Goal: Book appointment/travel/reservation

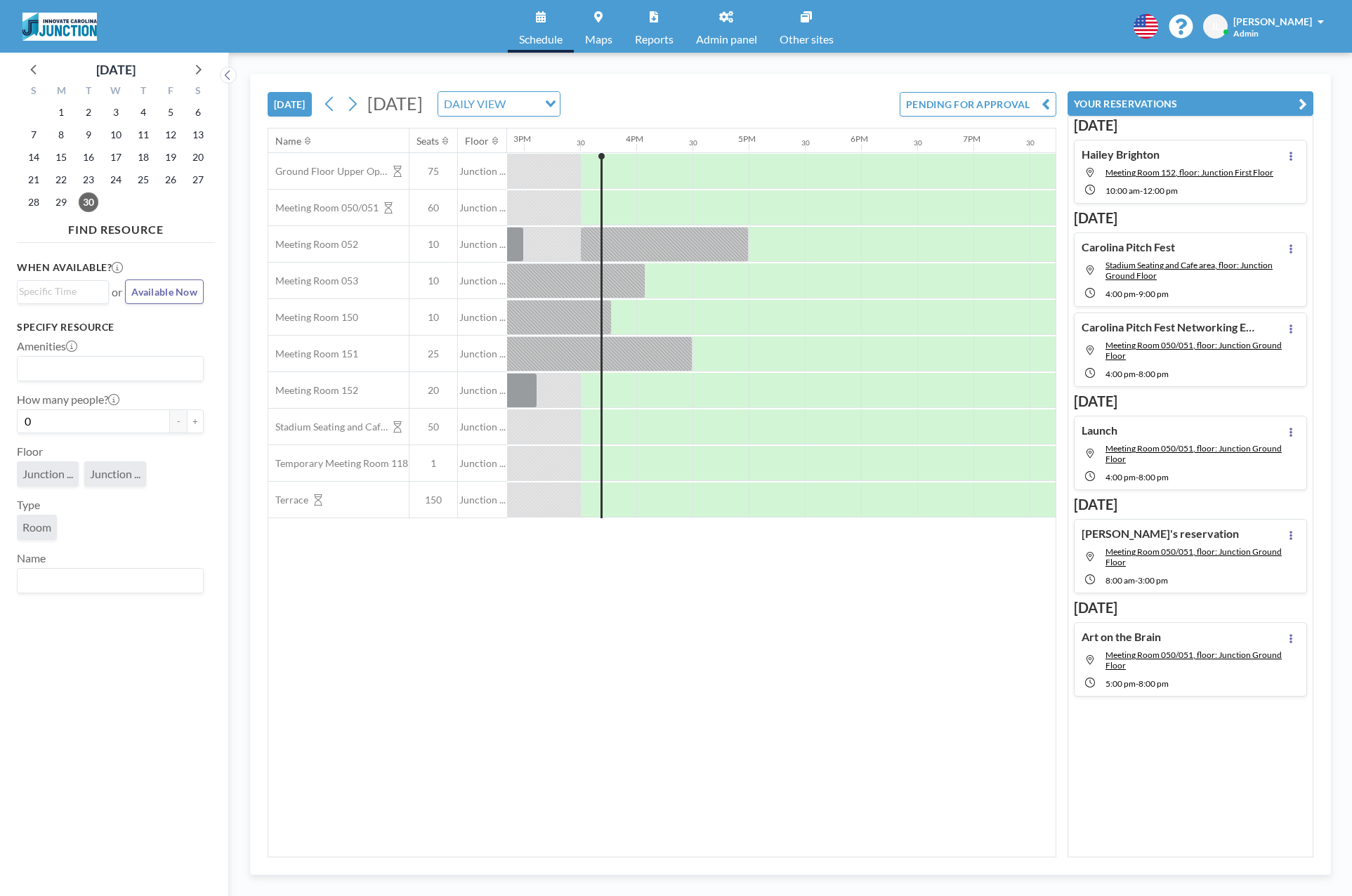
scroll to position [0, 1686]
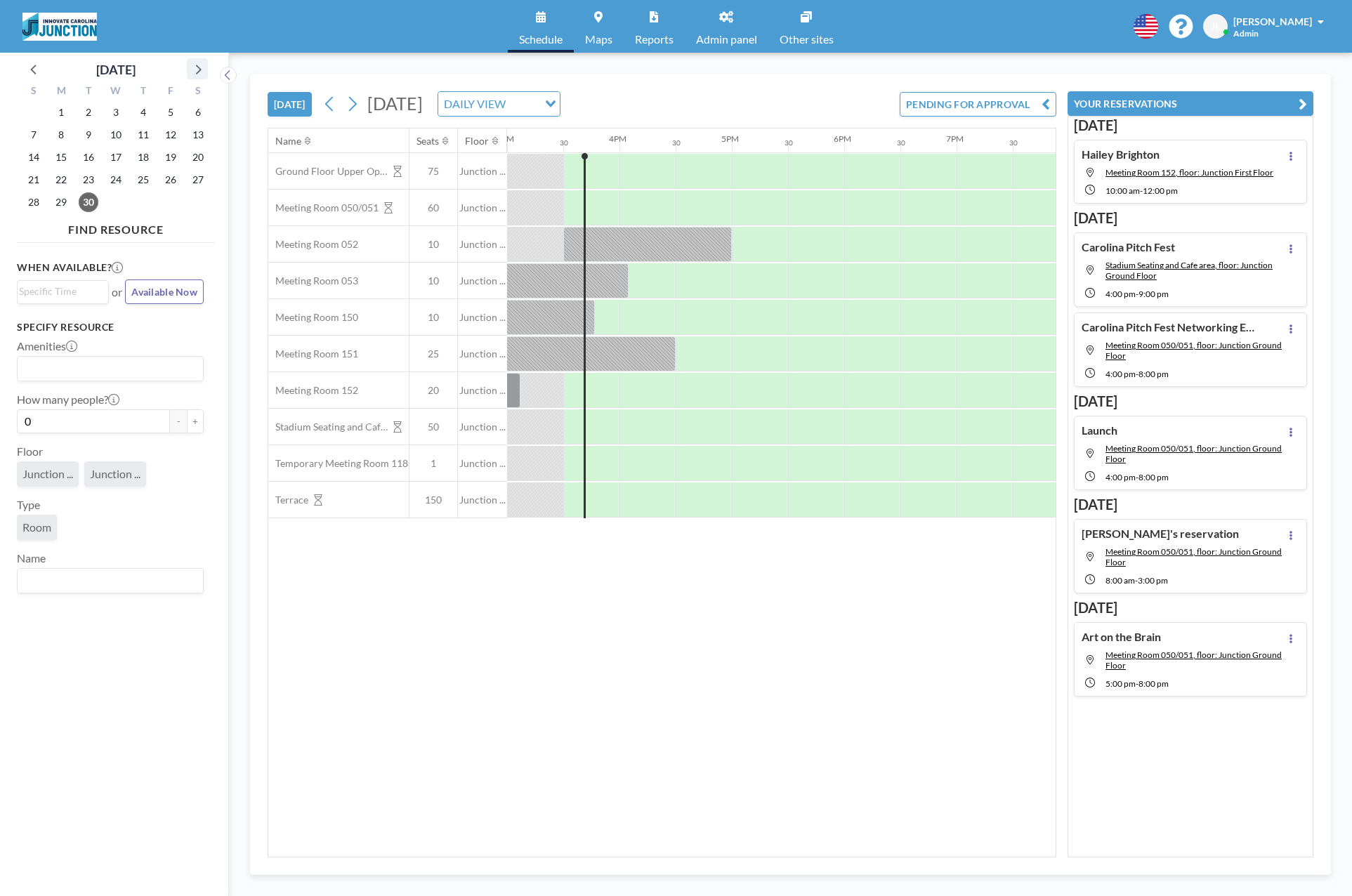
click at [194, 75] on icon at bounding box center [197, 69] width 18 height 18
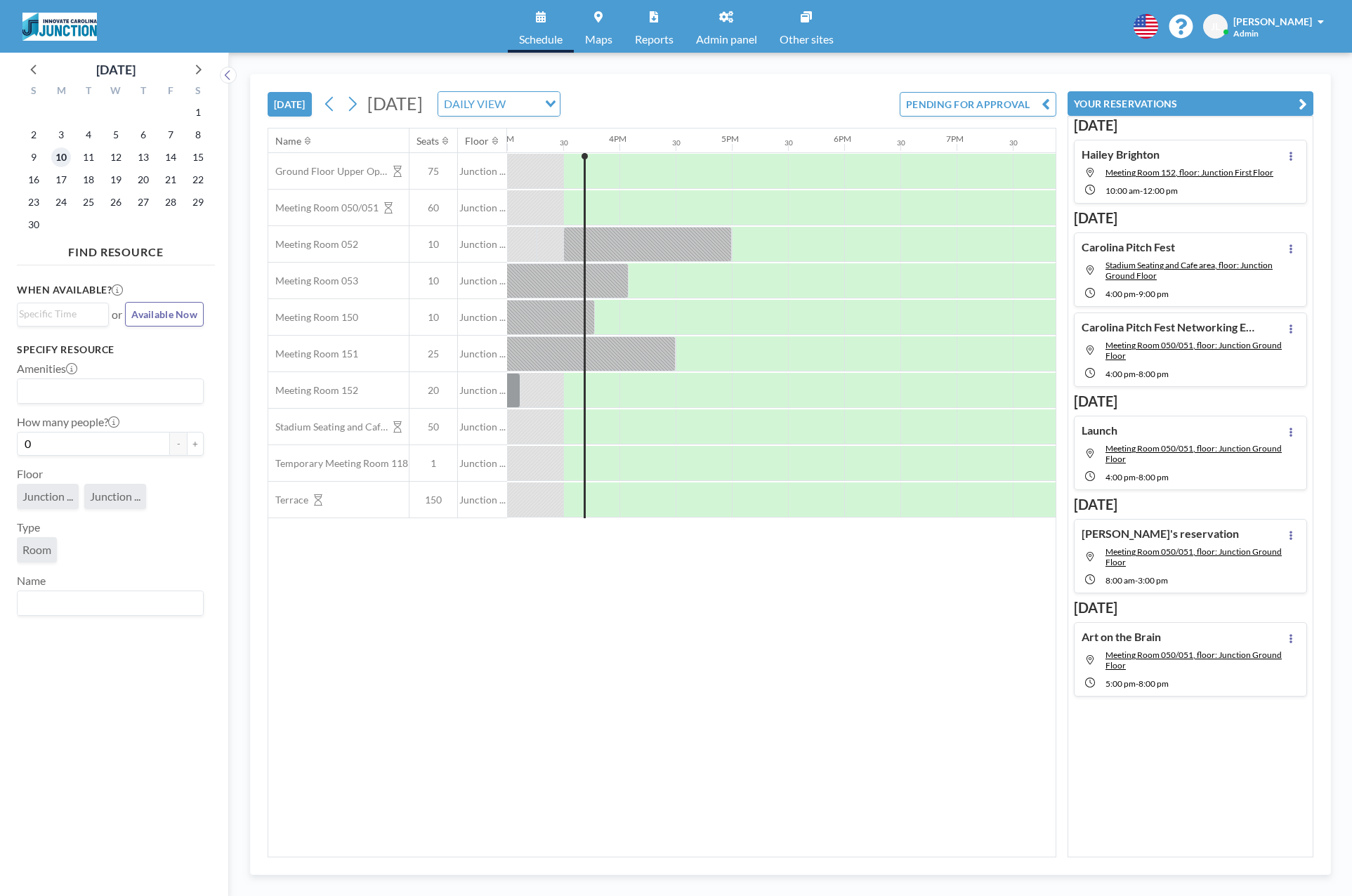
click at [66, 159] on span "10" at bounding box center [61, 157] width 19 height 19
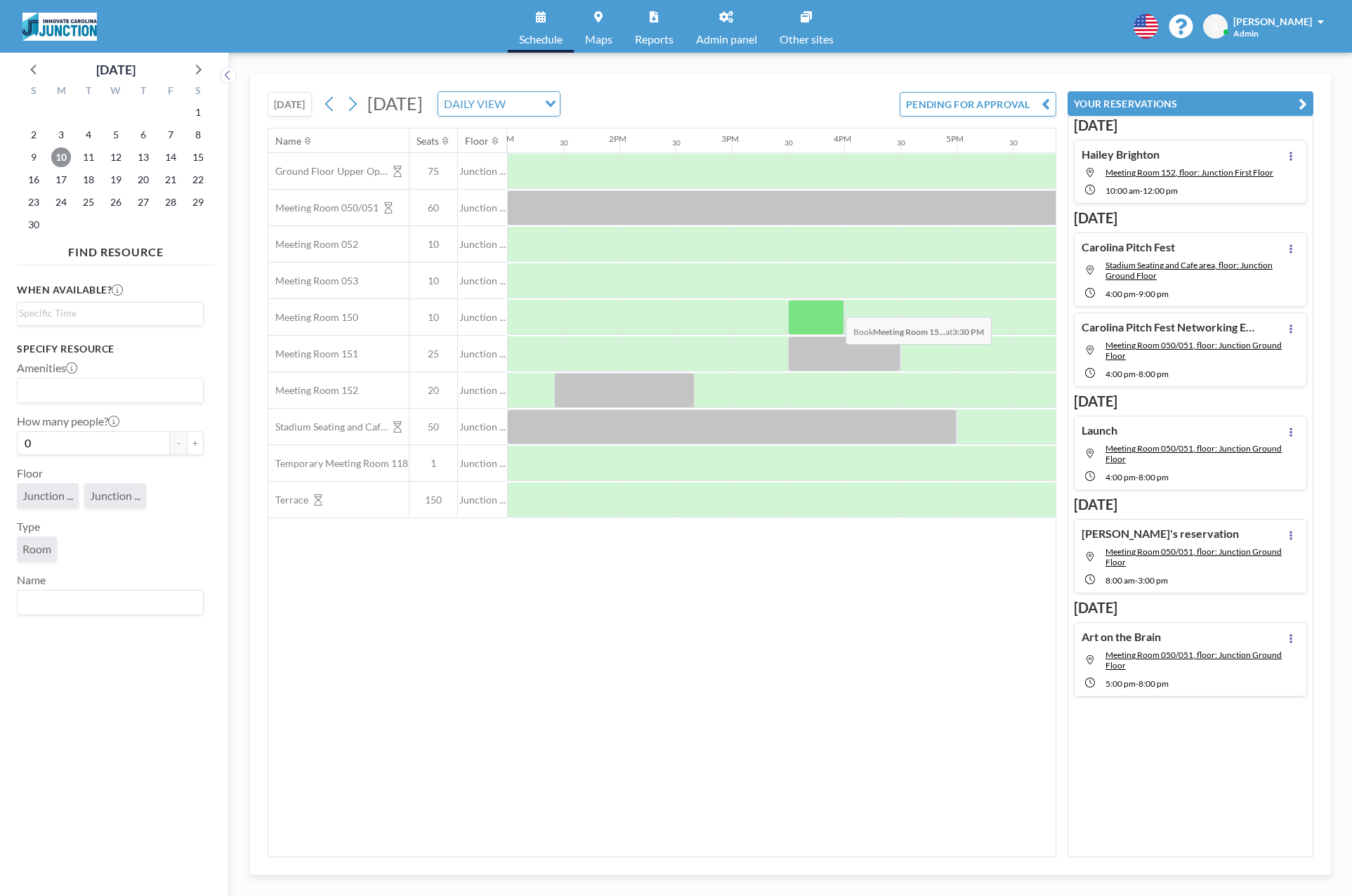
scroll to position [0, 1466]
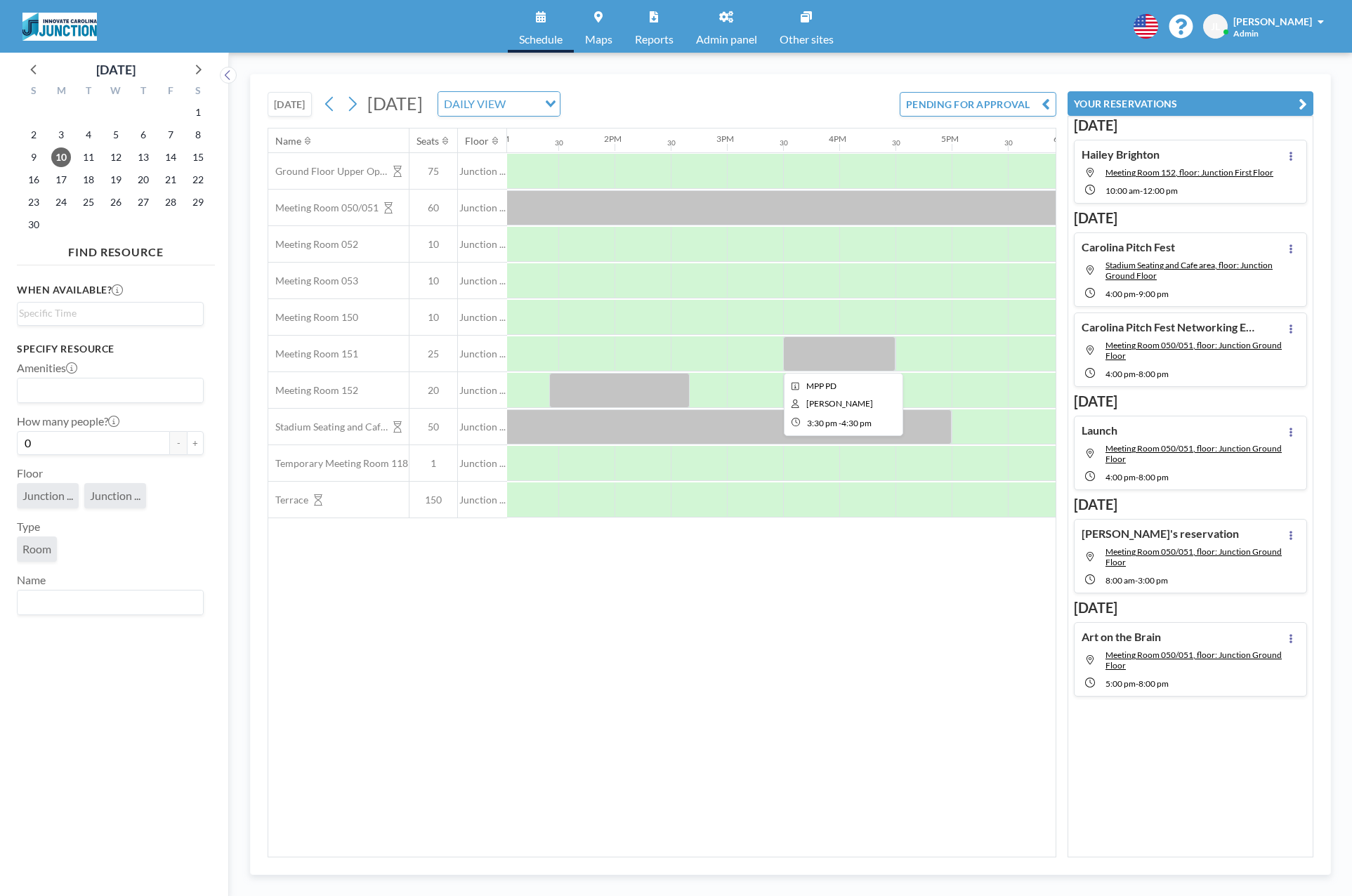
click at [833, 344] on div at bounding box center [839, 354] width 112 height 35
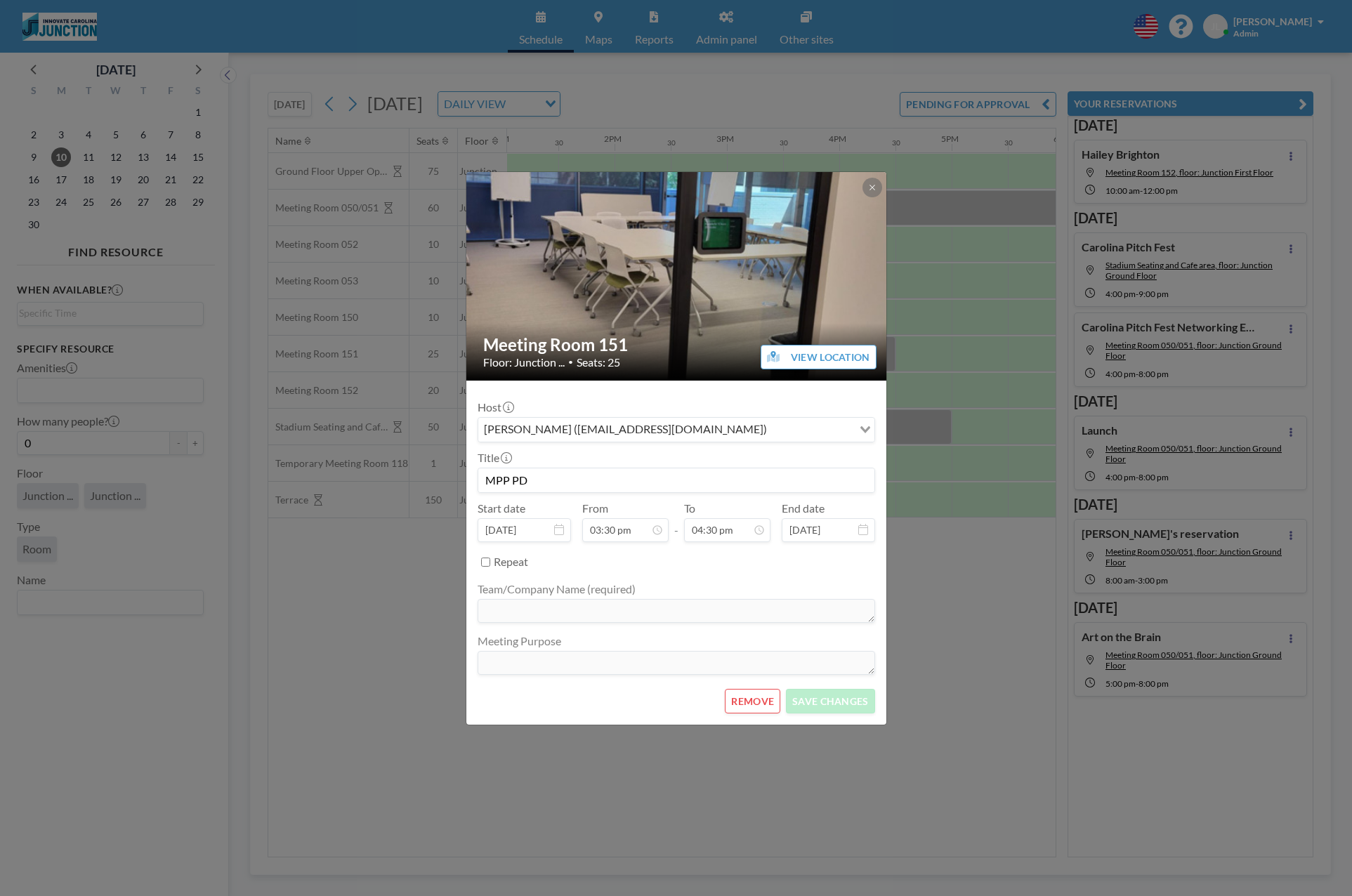
click at [898, 340] on div "Meeting Room 151 Floor: Junction ... • Seats: 25 VIEW LOCATION Host [PERSON_NAM…" at bounding box center [676, 448] width 1352 height 896
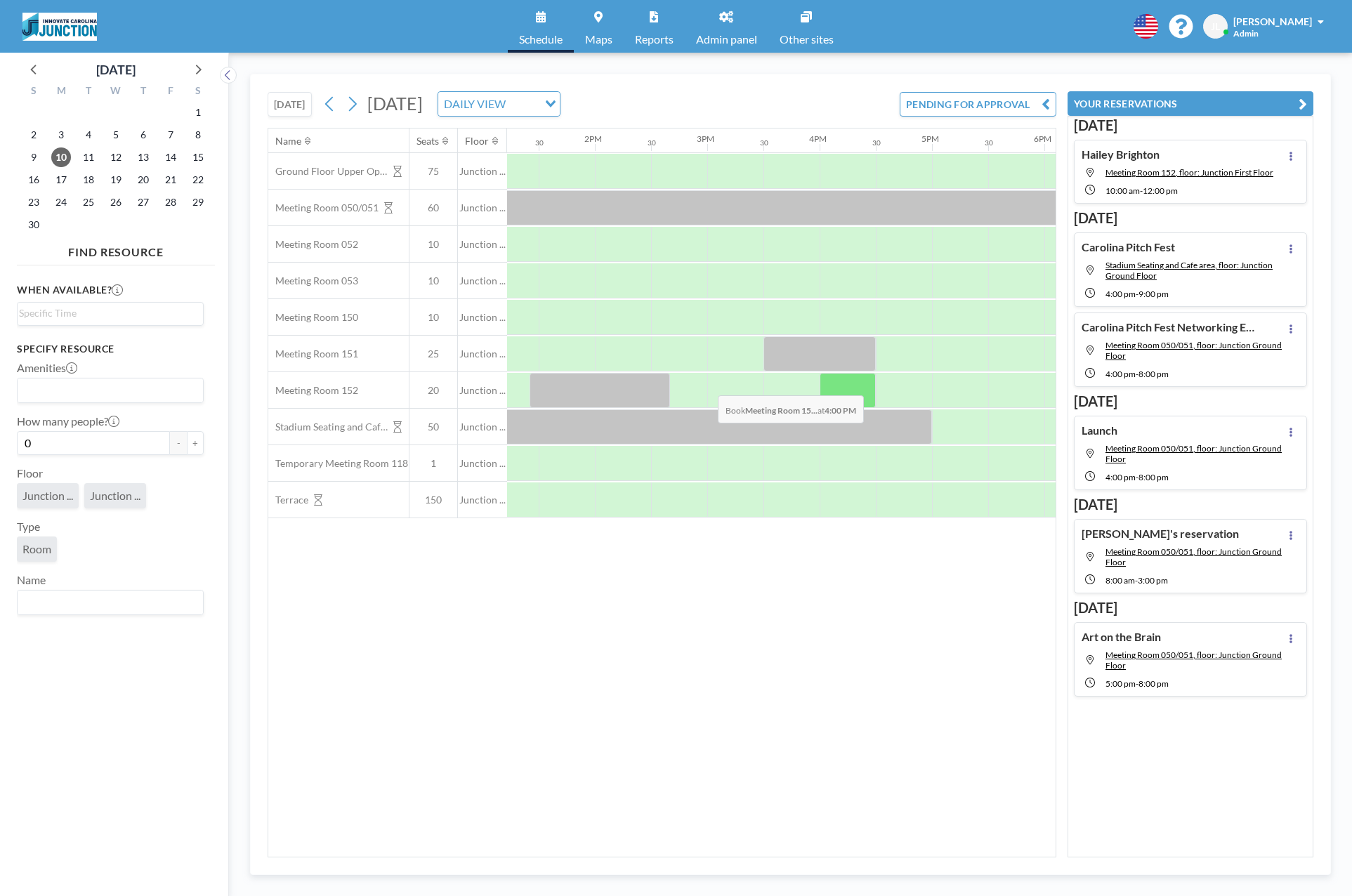
scroll to position [0, 1478]
click at [201, 77] on icon at bounding box center [197, 69] width 18 height 18
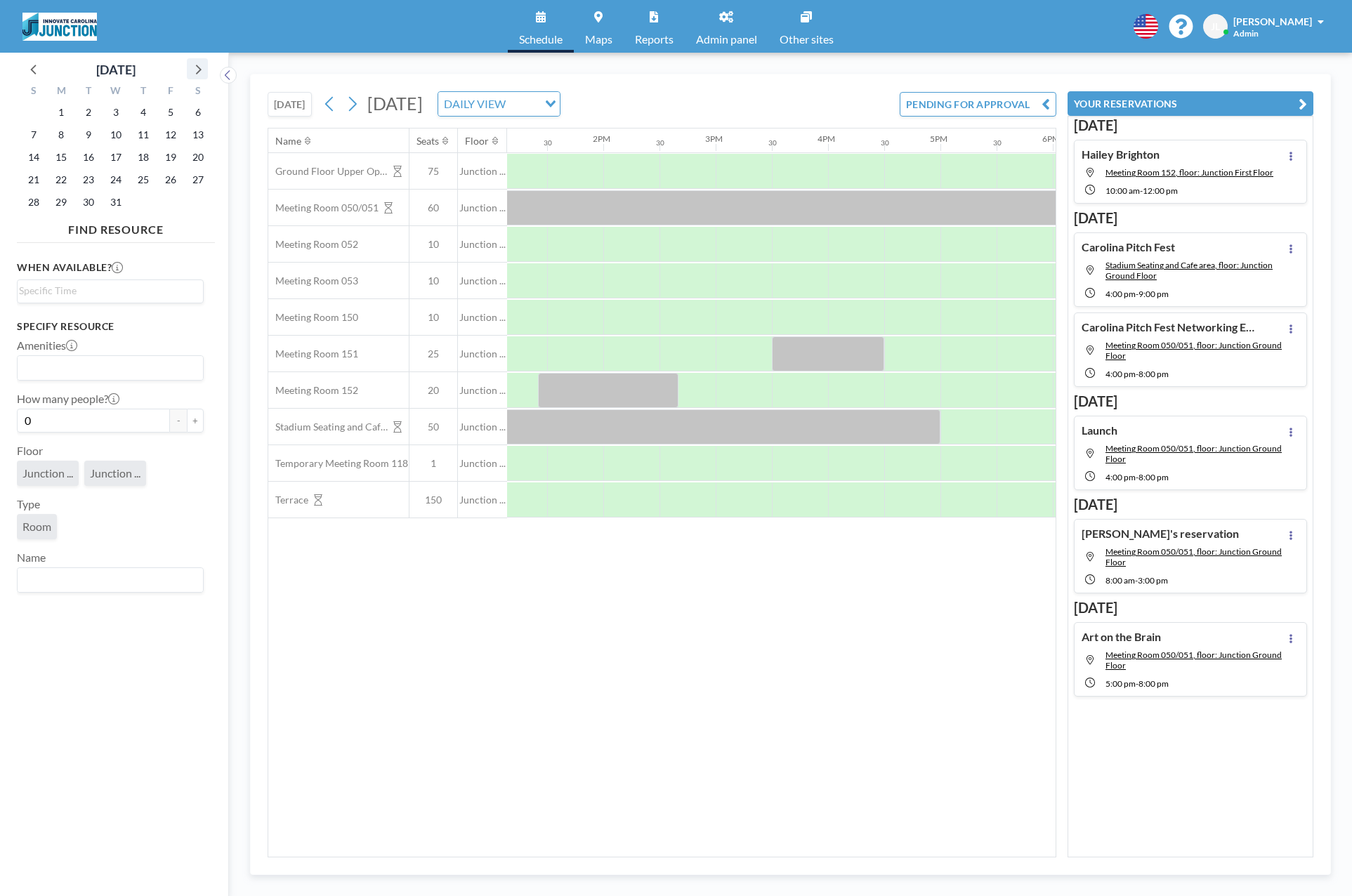
click at [201, 77] on icon at bounding box center [197, 69] width 18 height 18
click at [30, 66] on icon at bounding box center [34, 69] width 18 height 18
click at [172, 111] on span "5" at bounding box center [171, 112] width 19 height 19
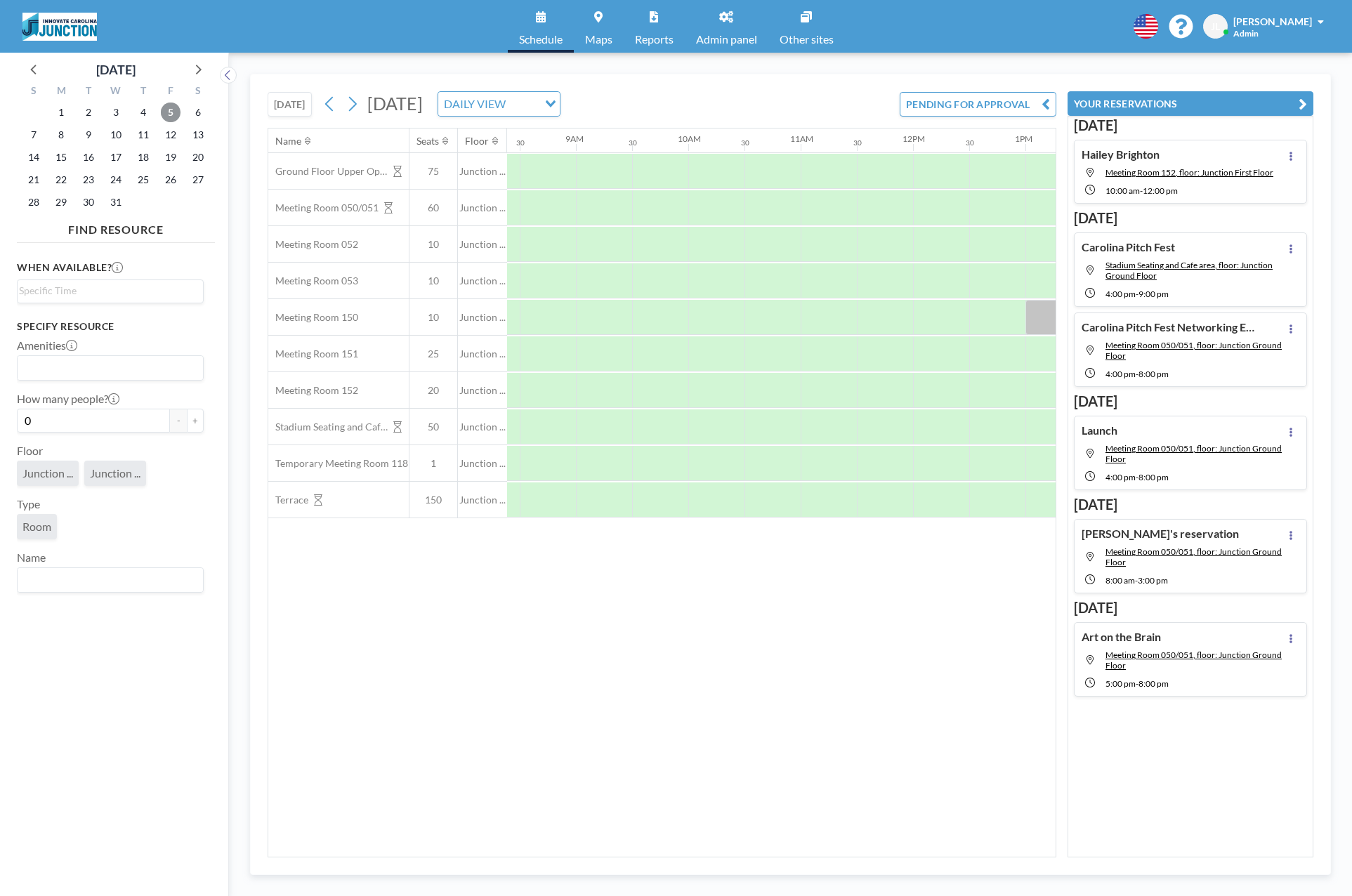
scroll to position [0, 1288]
